Goal: Task Accomplishment & Management: Complete application form

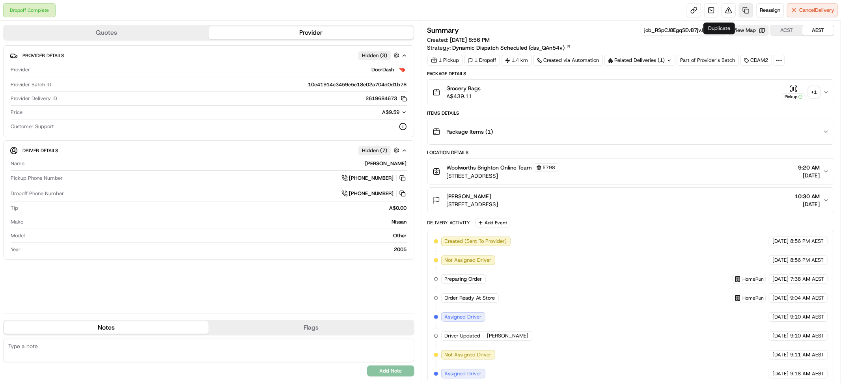
click at [739, 11] on link at bounding box center [746, 10] width 14 height 14
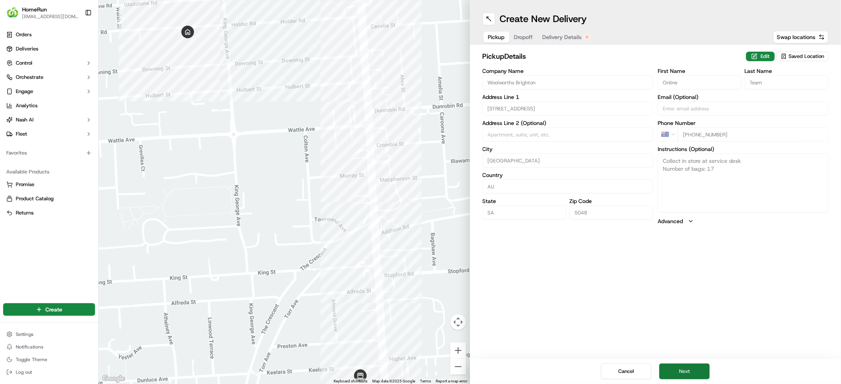
click at [709, 368] on button "Next" at bounding box center [684, 371] width 50 height 16
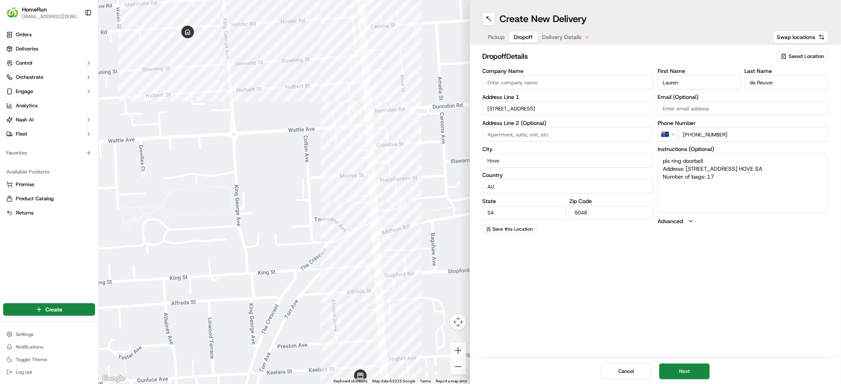
click at [749, 212] on textarea "pls ring doorbell Address: [STREET_ADDRESS] HOVE SA Number of bags: 17" at bounding box center [743, 182] width 171 height 59
type textarea "pls ring doorbell Address: [STREET_ADDRESS] SA Number of bags: 9"
click at [692, 363] on button "Next" at bounding box center [684, 371] width 50 height 16
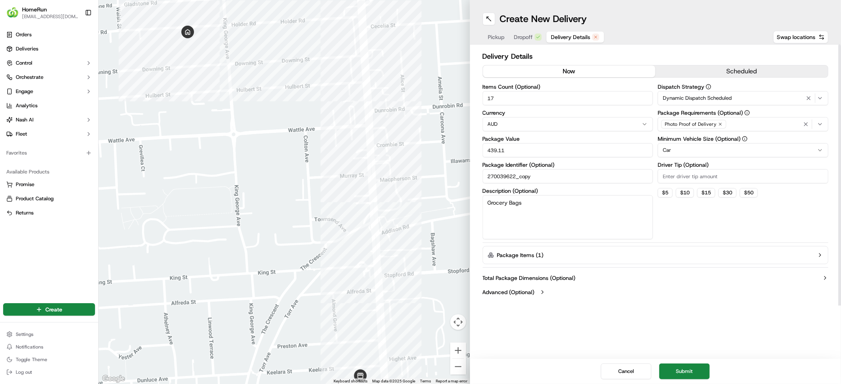
click at [573, 77] on button "now" at bounding box center [569, 71] width 173 height 12
click at [542, 105] on input "17" at bounding box center [567, 98] width 171 height 14
type input "1"
type input "9"
click at [710, 368] on button "Submit" at bounding box center [684, 371] width 50 height 16
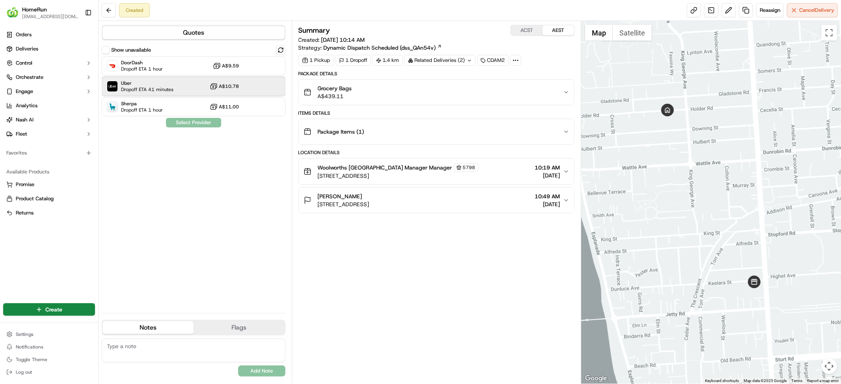
click at [173, 93] on span "Dropoff ETA 41 minutes" at bounding box center [147, 89] width 52 height 6
click at [215, 127] on button "Assign Provider" at bounding box center [194, 122] width 56 height 9
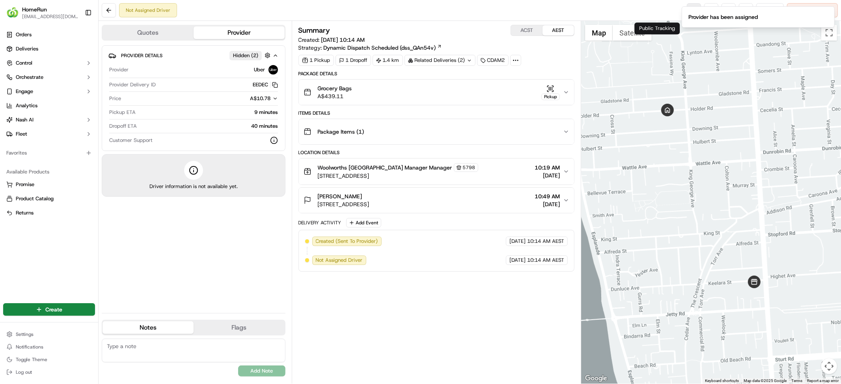
click at [687, 10] on link at bounding box center [694, 10] width 14 height 14
